Goal: Transaction & Acquisition: Download file/media

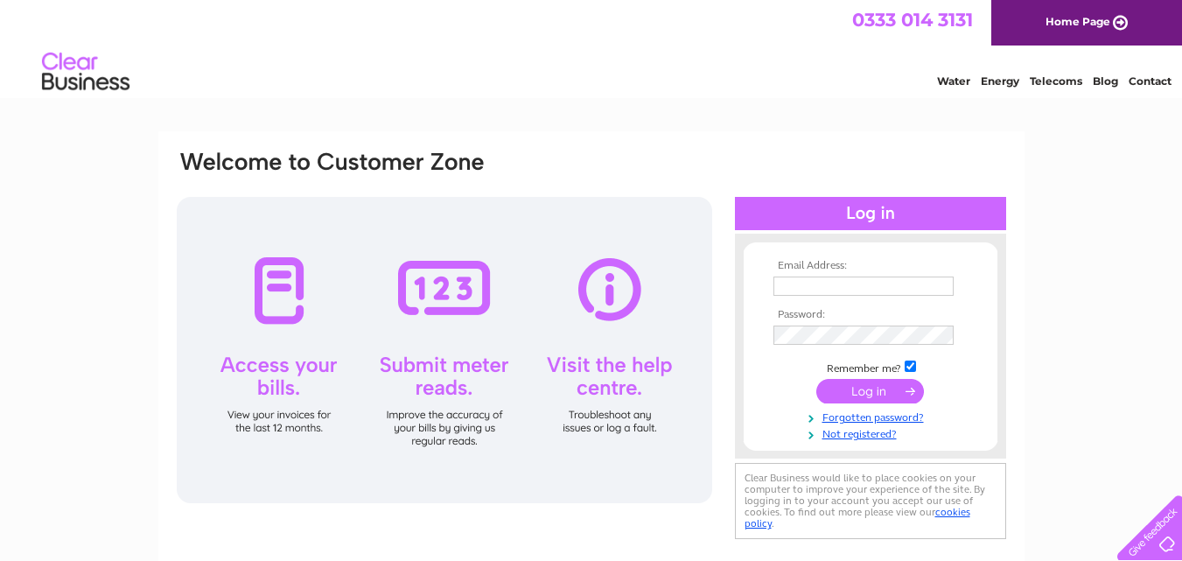
type input "canechairs.repairs@btconnect.com"
click at [891, 388] on input "submit" at bounding box center [870, 391] width 108 height 24
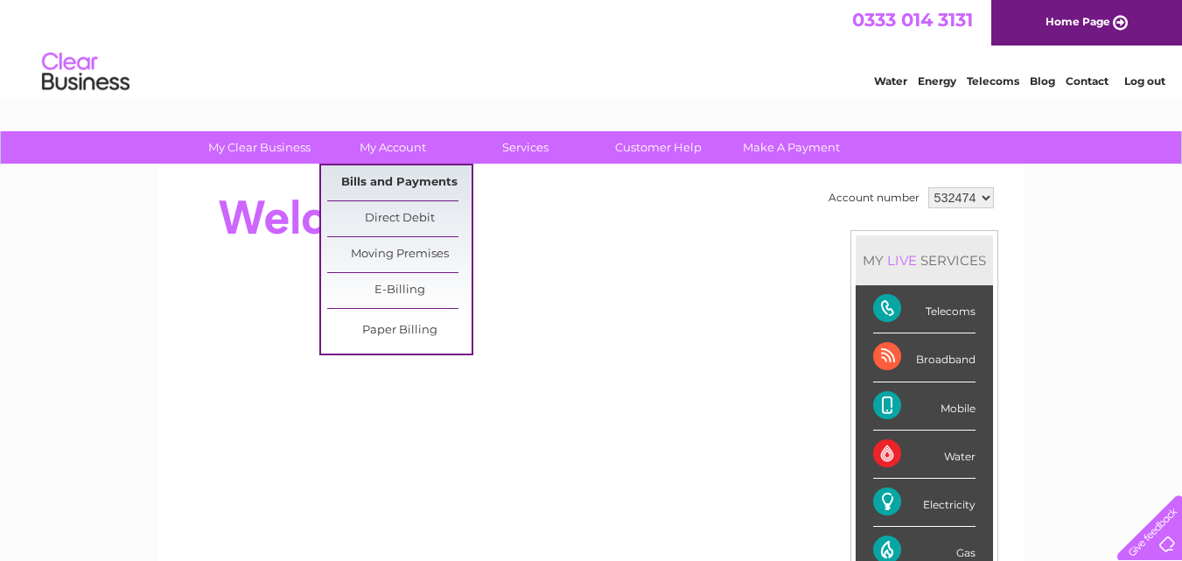
click at [409, 174] on link "Bills and Payments" at bounding box center [399, 182] width 144 height 35
click at [398, 183] on link "Bills and Payments" at bounding box center [399, 182] width 144 height 35
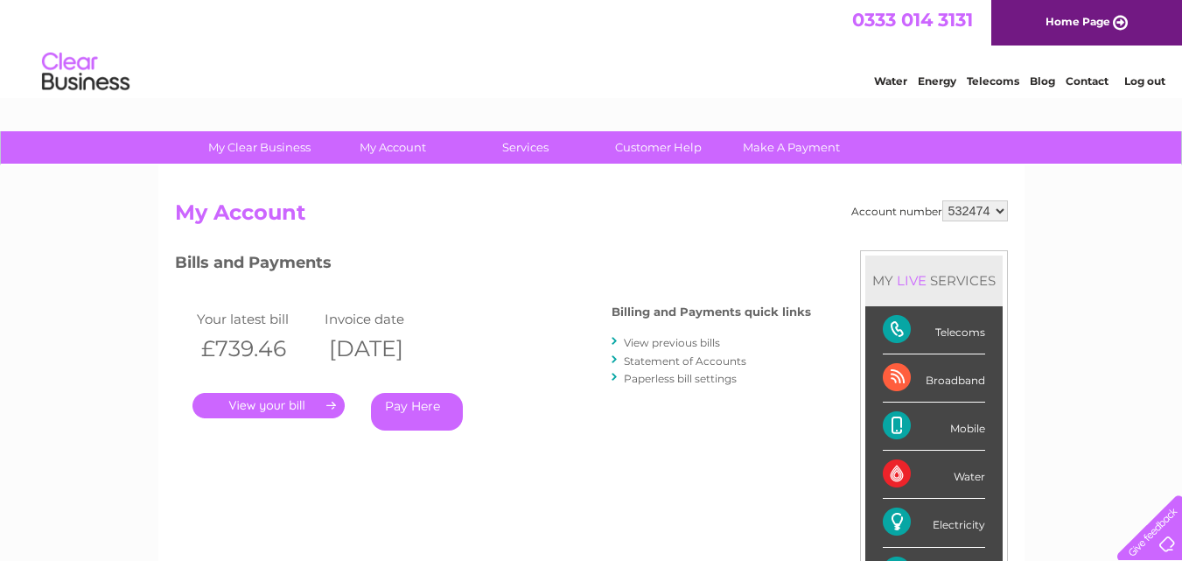
click at [261, 401] on link "." at bounding box center [268, 405] width 152 height 25
click at [254, 402] on link "." at bounding box center [268, 405] width 152 height 25
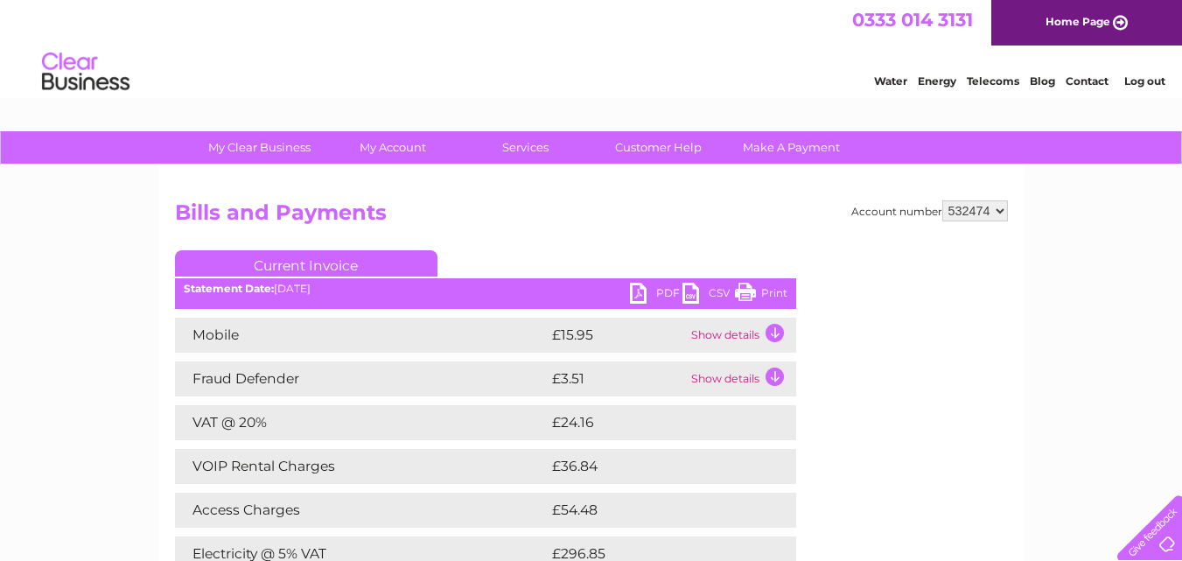
click at [661, 293] on link "PDF" at bounding box center [656, 295] width 52 height 25
click at [647, 287] on link "PDF" at bounding box center [656, 295] width 52 height 25
click at [647, 288] on link "PDF" at bounding box center [656, 295] width 52 height 25
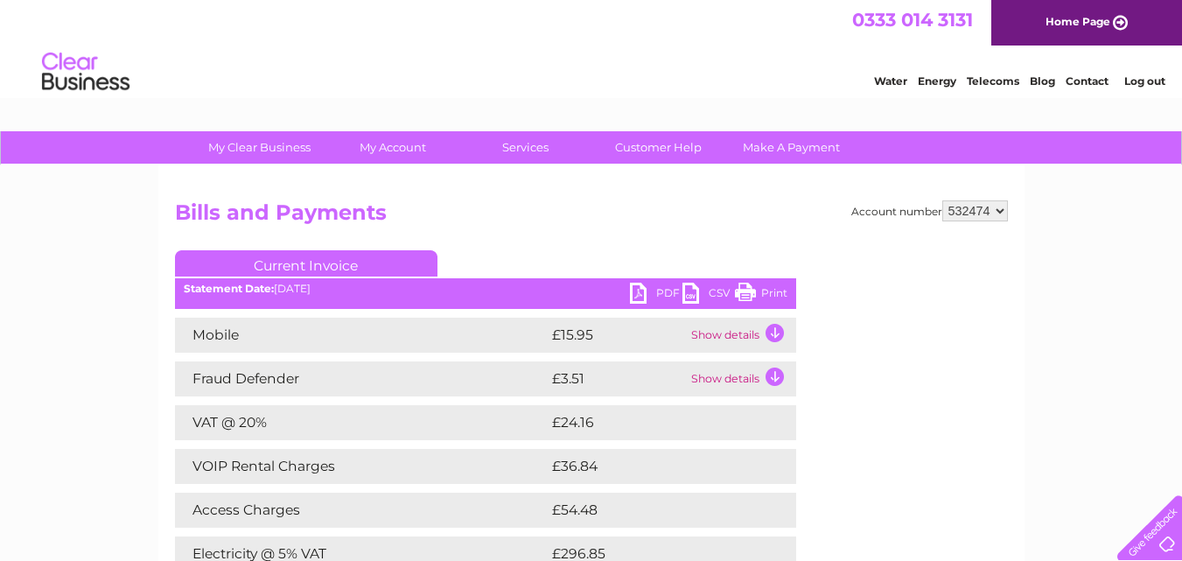
click at [657, 290] on link "PDF" at bounding box center [656, 295] width 52 height 25
click at [646, 290] on link "PDF" at bounding box center [656, 295] width 52 height 25
click at [645, 290] on link "PDF" at bounding box center [656, 295] width 52 height 25
click at [661, 287] on link "PDF" at bounding box center [656, 295] width 52 height 25
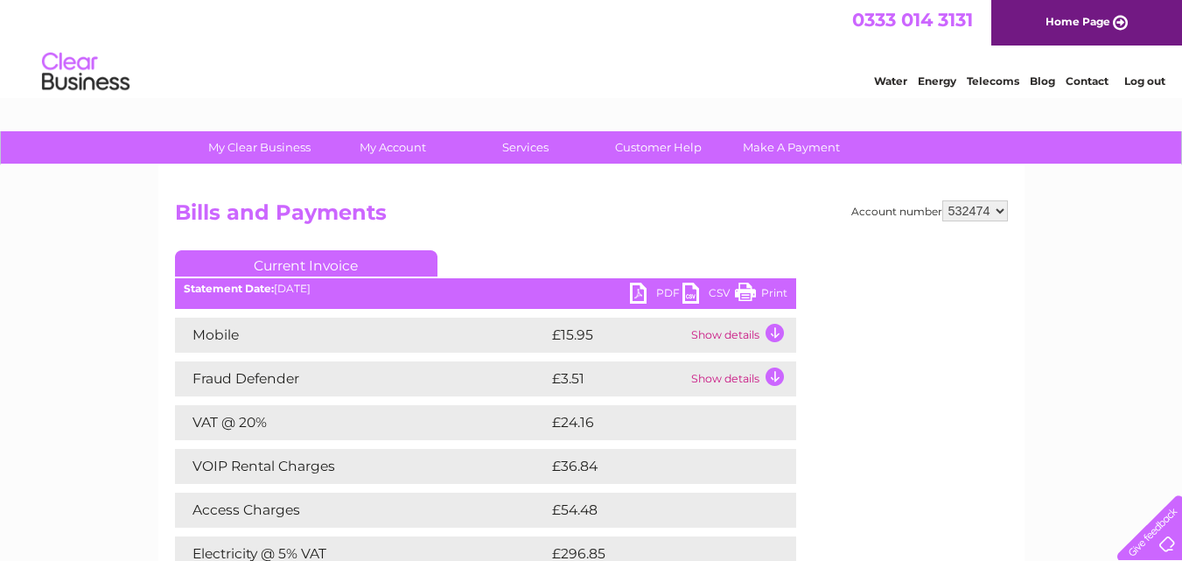
click at [661, 287] on link "PDF" at bounding box center [656, 295] width 52 height 25
click at [659, 287] on link "PDF" at bounding box center [656, 295] width 52 height 25
click at [636, 295] on link "PDF" at bounding box center [656, 295] width 52 height 25
